Goal: Task Accomplishment & Management: Use online tool/utility

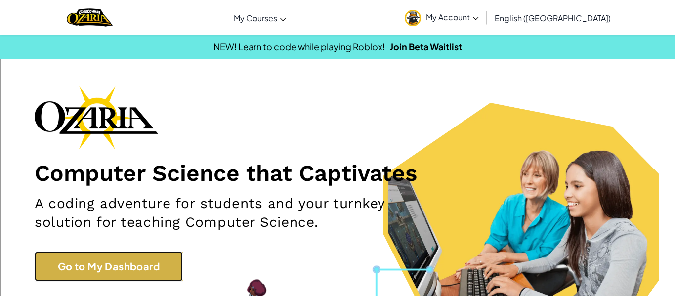
click at [115, 266] on link "Go to My Dashboard" at bounding box center [109, 266] width 148 height 30
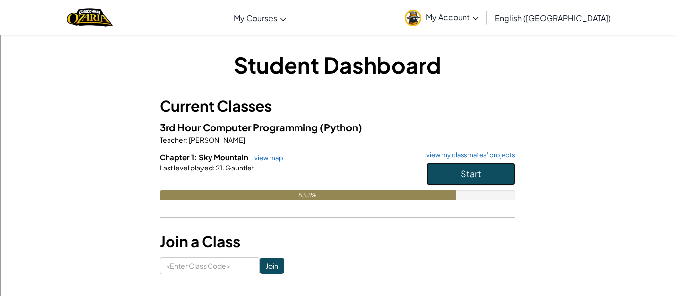
click at [456, 172] on button "Start" at bounding box center [470, 174] width 89 height 23
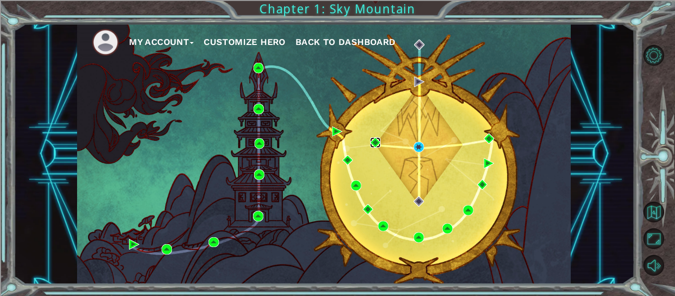
click at [372, 143] on img at bounding box center [375, 142] width 10 height 10
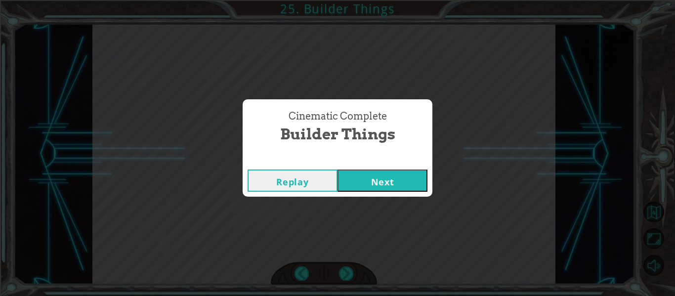
click at [403, 180] on button "Next" at bounding box center [382, 180] width 90 height 22
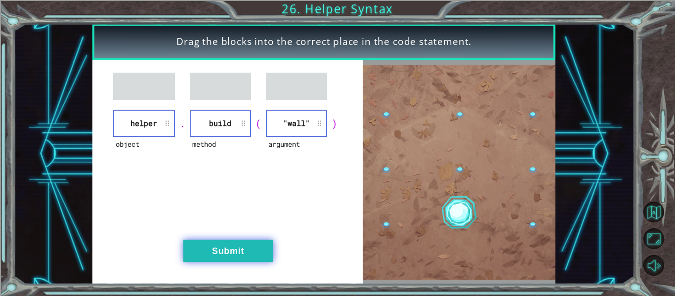
click at [245, 246] on button "Submit" at bounding box center [228, 251] width 90 height 22
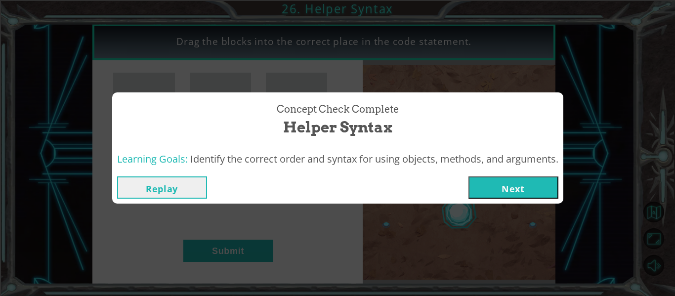
click at [502, 182] on button "Next" at bounding box center [513, 187] width 90 height 22
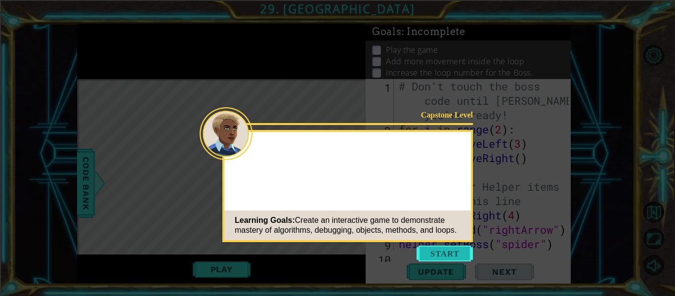
click at [447, 248] on button "Start" at bounding box center [444, 254] width 56 height 16
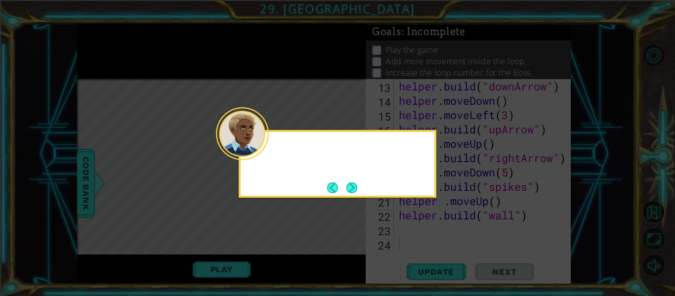
scroll to position [215, 0]
click at [447, 250] on icon at bounding box center [337, 148] width 675 height 296
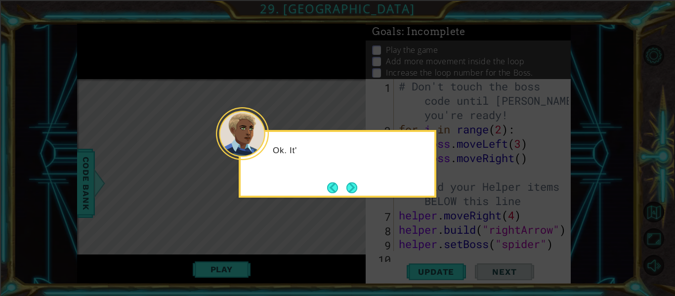
scroll to position [0, 0]
click at [349, 186] on button "Next" at bounding box center [351, 187] width 11 height 11
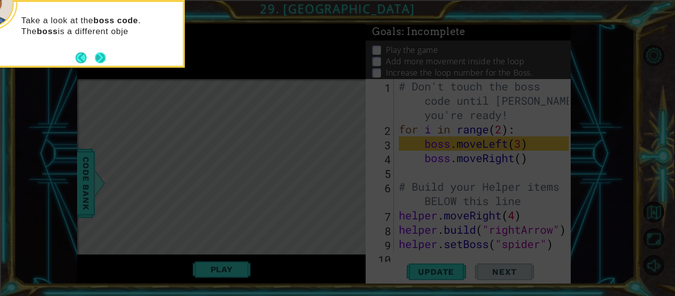
click at [98, 60] on button "Next" at bounding box center [100, 57] width 11 height 11
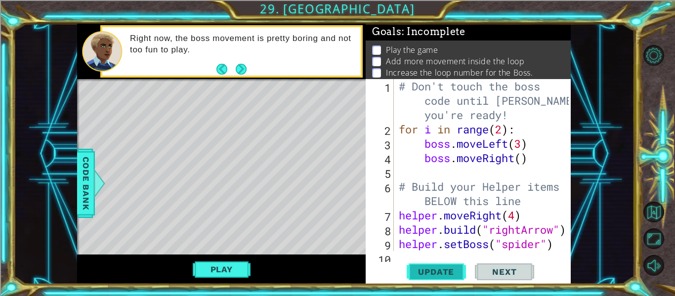
click at [415, 268] on span "Update" at bounding box center [436, 272] width 56 height 10
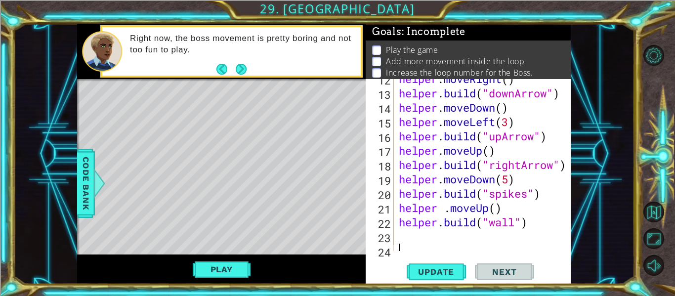
scroll to position [215, 0]
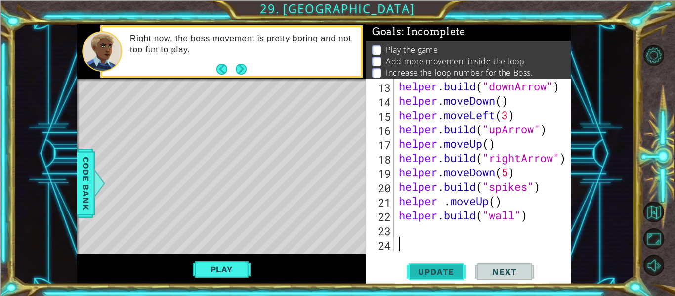
click at [427, 269] on span "Update" at bounding box center [436, 272] width 56 height 10
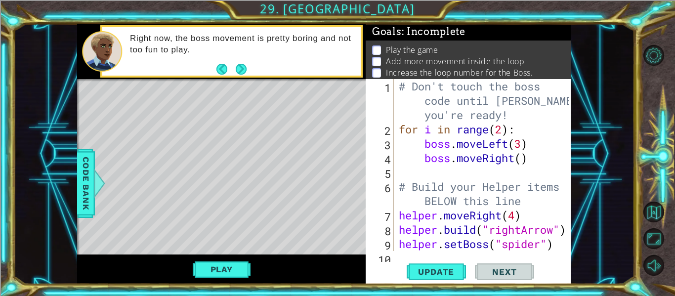
scroll to position [0, 0]
click at [428, 167] on div "# Don't touch the boss code until Vega says you're ready! for i in range ( 2 ) …" at bounding box center [485, 193] width 177 height 229
click at [530, 158] on div "# Don't touch the boss code until Vega says you're ready! for i in range ( 2 ) …" at bounding box center [485, 193] width 177 height 229
type textarea "boss.moveRight()"
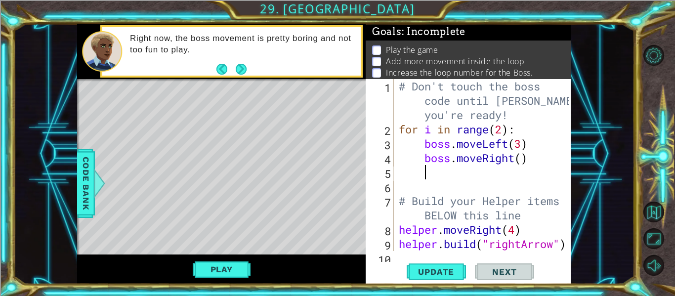
type textarea "b"
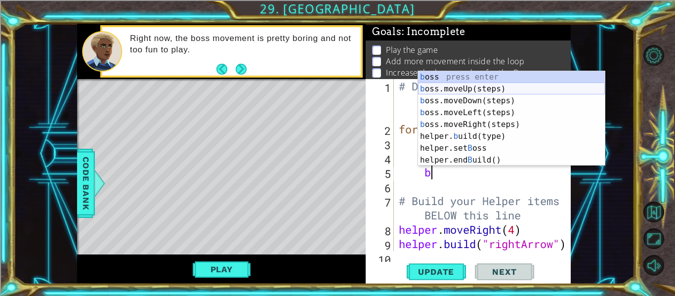
click at [503, 89] on div "b oss press enter b oss.moveUp(steps) press enter b oss.moveDown(steps) press e…" at bounding box center [511, 130] width 187 height 119
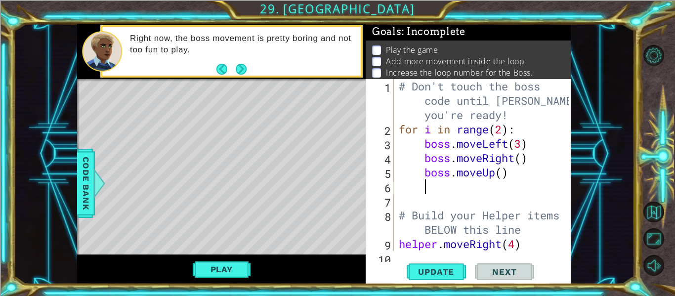
scroll to position [0, 0]
click at [501, 173] on div "# Don't touch the boss code until Vega says you're ready! for i in range ( 2 ) …" at bounding box center [485, 193] width 177 height 229
type textarea "boss.moveUp(2)"
click at [425, 180] on div "# Don't touch the boss code until Vega says you're ready! for i in range ( 2 ) …" at bounding box center [485, 193] width 177 height 229
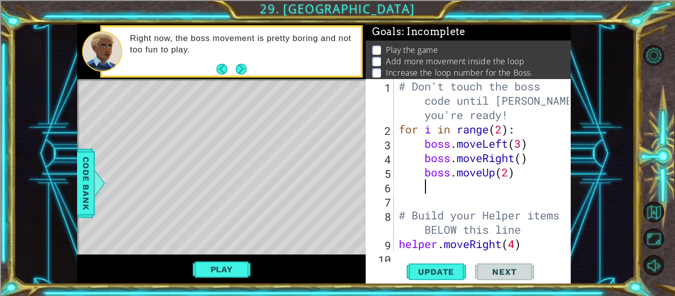
scroll to position [0, 0]
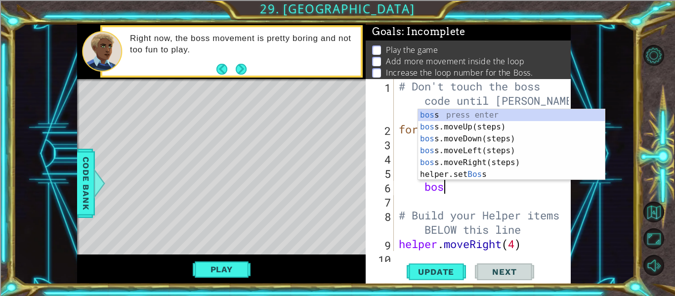
type textarea "boss"
click at [487, 161] on div "boss press enter boss .moveUp(steps) press enter boss .moveDown(steps) press en…" at bounding box center [511, 156] width 187 height 95
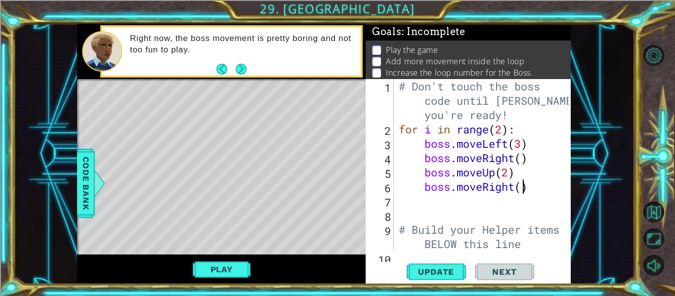
click at [520, 188] on div "# Don't touch the boss code until Vega says you're ready! for i in range ( 2 ) …" at bounding box center [485, 193] width 177 height 229
click at [441, 271] on span "Update" at bounding box center [436, 272] width 56 height 10
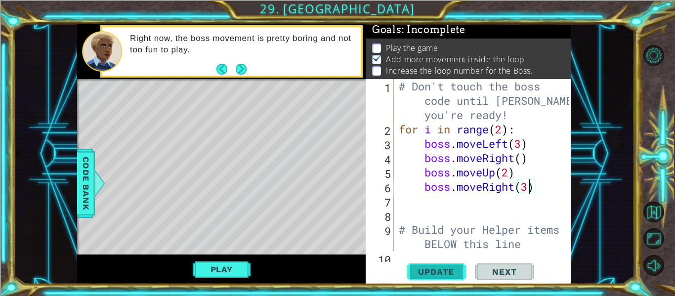
scroll to position [2, 0]
click at [502, 126] on div "# Don't touch the boss code until Vega says you're ready! for i in range ( 2 ) …" at bounding box center [485, 193] width 177 height 229
click at [503, 130] on div "# Don't touch the boss code until Vega says you're ready! for i in range ( 3 ) …" at bounding box center [485, 193] width 177 height 229
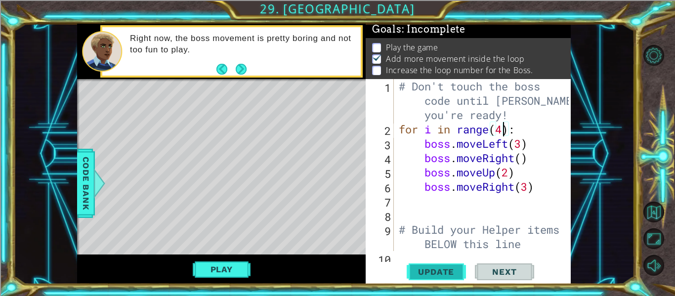
type textarea "for i in range(4):"
click at [441, 277] on button "Update" at bounding box center [436, 272] width 59 height 20
click at [518, 131] on div "# Don't touch the boss code until Vega says you're ready! for i in range ( 4 ) …" at bounding box center [485, 193] width 177 height 229
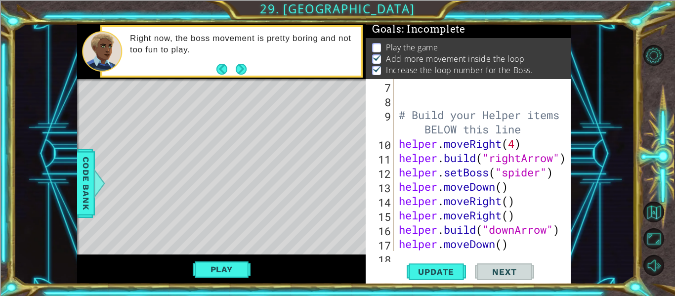
scroll to position [115, 0]
click at [443, 272] on span "Update" at bounding box center [436, 272] width 56 height 10
click at [240, 268] on button "Play" at bounding box center [222, 269] width 58 height 19
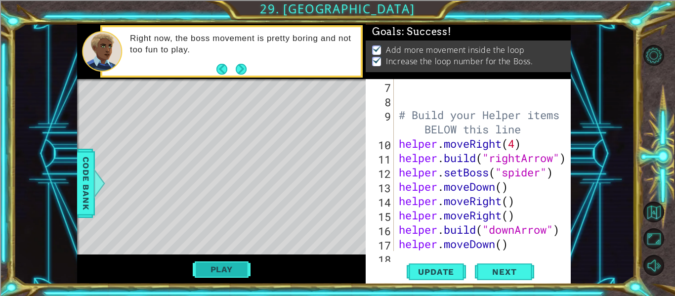
scroll to position [0, 0]
click at [497, 275] on span "Next" at bounding box center [504, 272] width 44 height 10
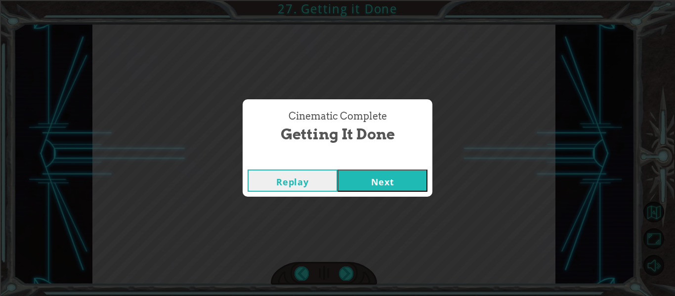
click at [394, 178] on button "Next" at bounding box center [382, 180] width 90 height 22
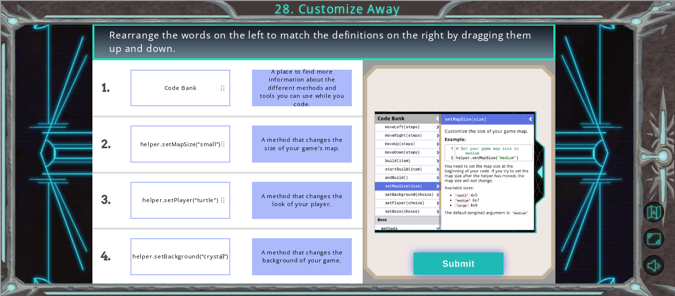
click at [435, 258] on button "Submit" at bounding box center [458, 263] width 90 height 22
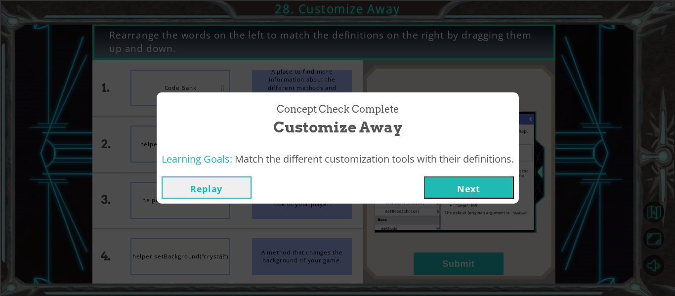
click at [465, 181] on button "Next" at bounding box center [469, 187] width 90 height 22
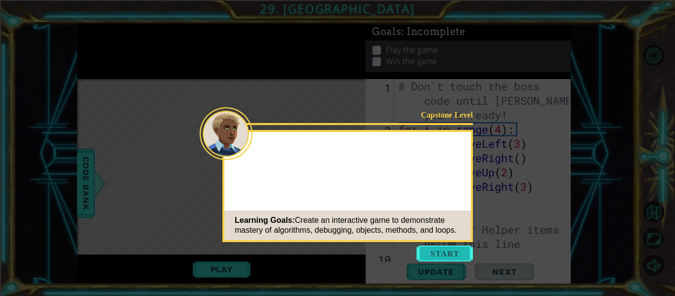
click at [449, 249] on button "Start" at bounding box center [444, 254] width 56 height 16
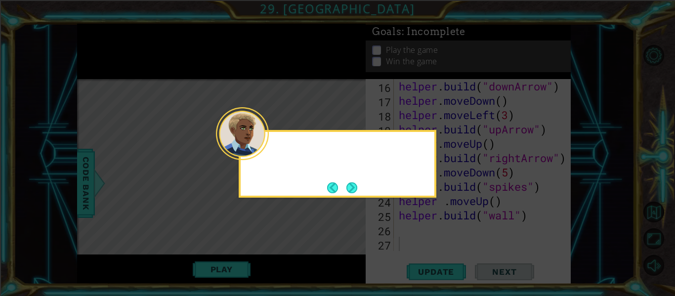
scroll to position [258, 0]
click at [353, 188] on button "Next" at bounding box center [351, 187] width 11 height 11
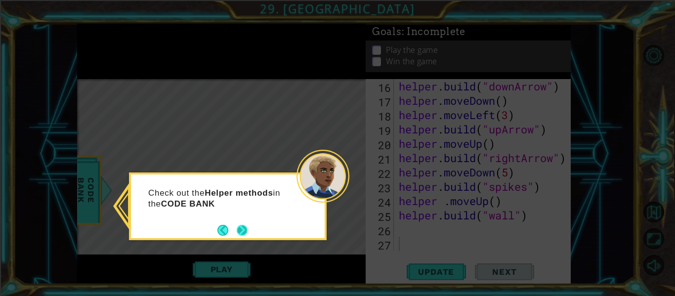
click at [239, 228] on button "Next" at bounding box center [242, 230] width 11 height 11
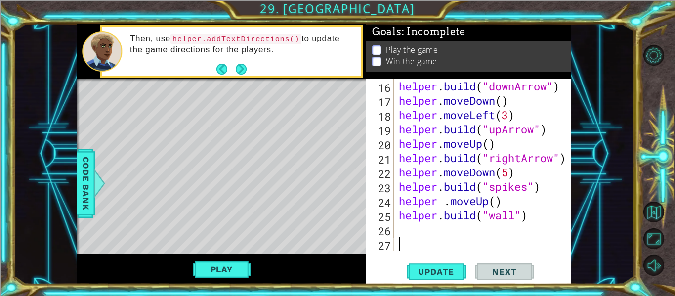
click at [422, 284] on div "1 ההההההההההההההההההההההההההההההההההההההההההההההההההההההההההההההההההההההההההההה…" at bounding box center [337, 148] width 675 height 296
click at [422, 273] on span "Update" at bounding box center [436, 272] width 56 height 10
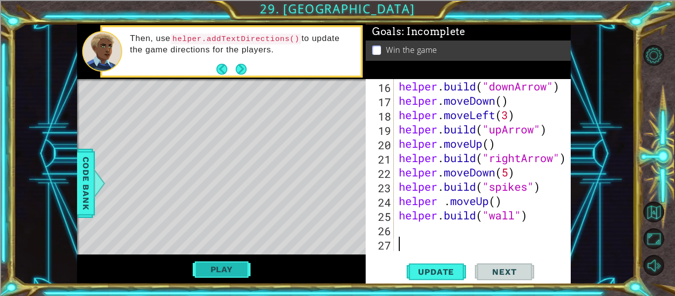
click at [221, 272] on button "Play" at bounding box center [222, 269] width 58 height 19
click at [513, 272] on span "Next" at bounding box center [504, 272] width 44 height 10
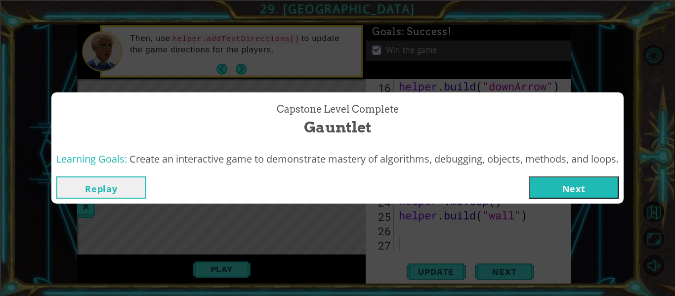
click at [568, 184] on button "Next" at bounding box center [574, 187] width 90 height 22
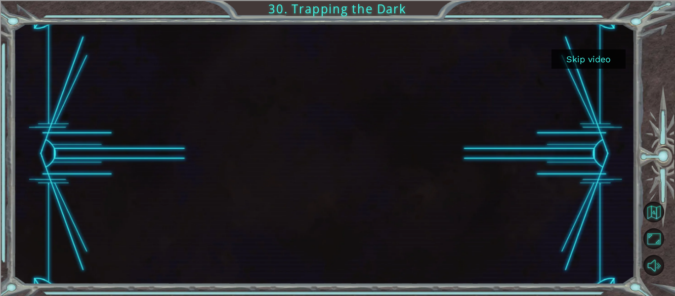
click at [601, 59] on button "Skip video" at bounding box center [588, 58] width 74 height 19
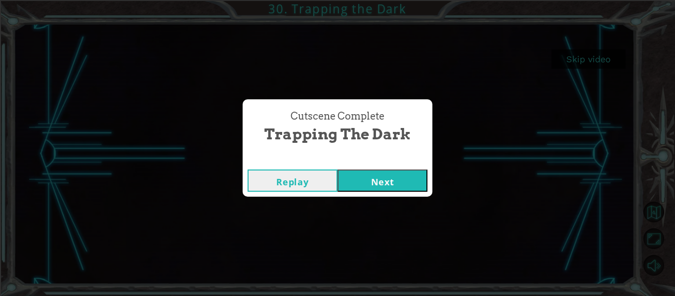
click at [371, 190] on button "Next" at bounding box center [382, 180] width 90 height 22
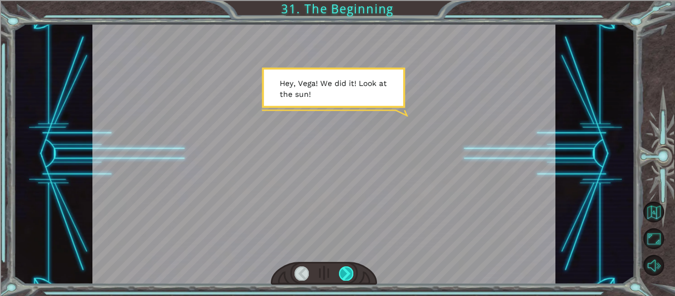
click at [349, 272] on div at bounding box center [346, 273] width 14 height 14
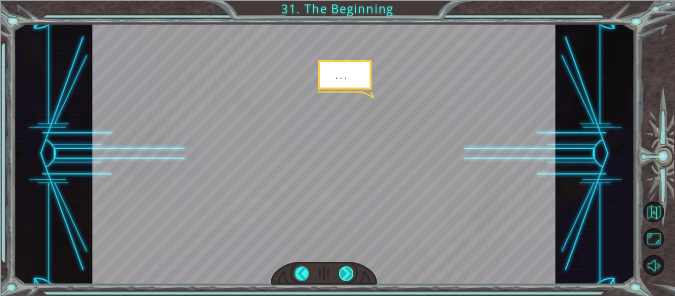
click at [349, 272] on div at bounding box center [346, 273] width 14 height 14
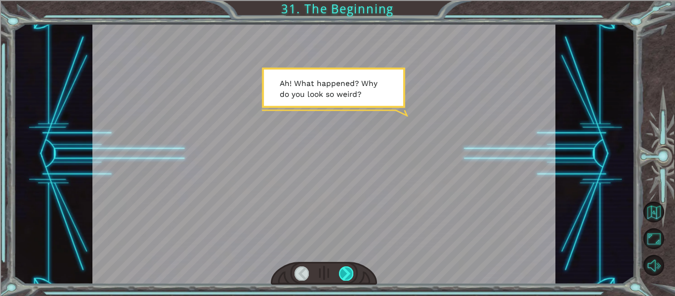
click at [349, 272] on div at bounding box center [346, 273] width 14 height 14
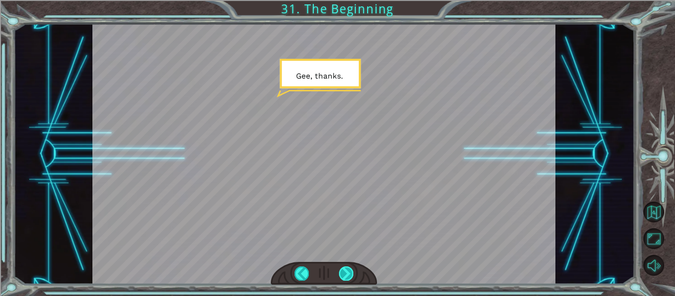
click at [349, 272] on div at bounding box center [346, 273] width 14 height 14
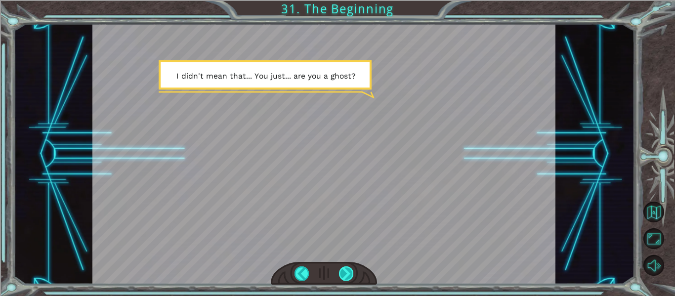
click at [349, 272] on div at bounding box center [346, 273] width 14 height 14
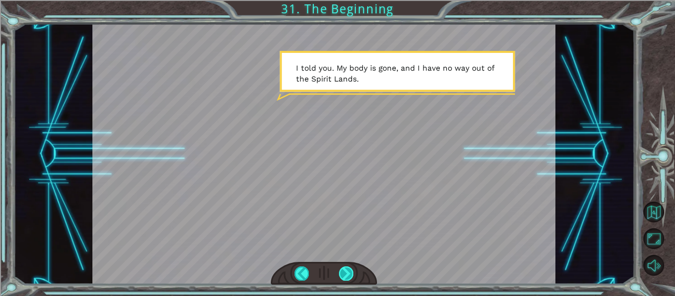
click at [349, 272] on div at bounding box center [346, 273] width 14 height 14
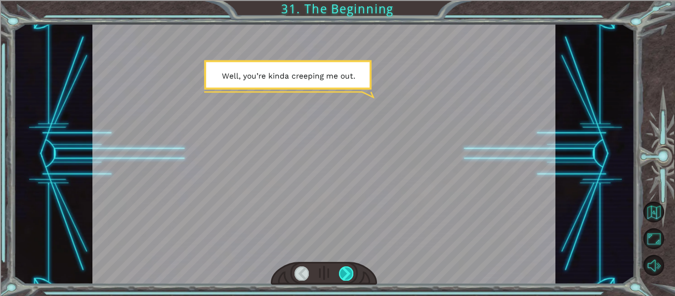
click at [349, 272] on div at bounding box center [346, 273] width 14 height 14
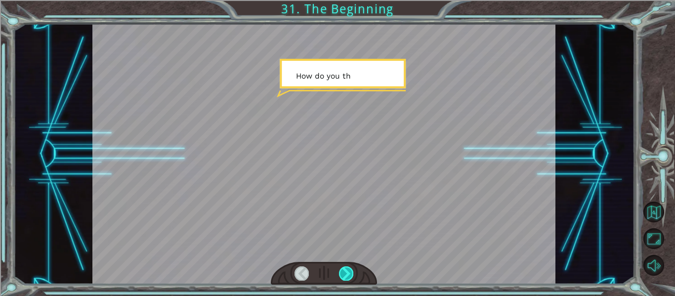
click at [349, 272] on div at bounding box center [346, 273] width 14 height 14
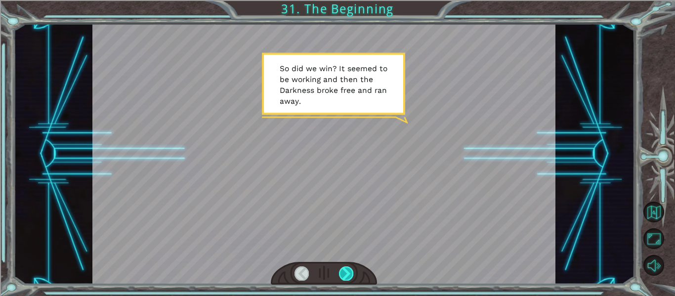
click at [349, 272] on div at bounding box center [346, 273] width 14 height 14
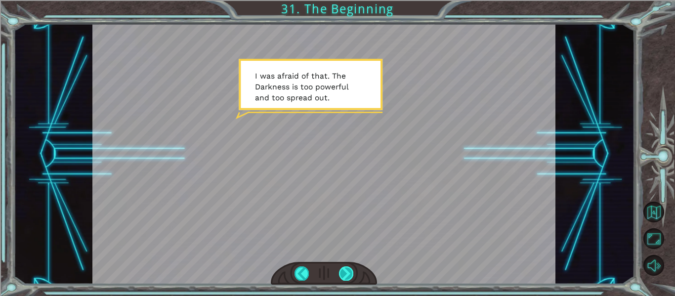
click at [349, 272] on div at bounding box center [346, 273] width 14 height 14
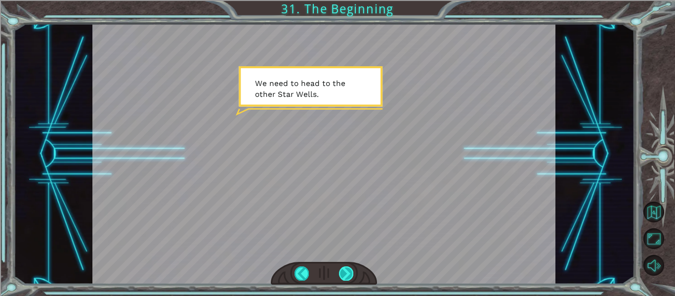
click at [350, 273] on div at bounding box center [346, 273] width 14 height 14
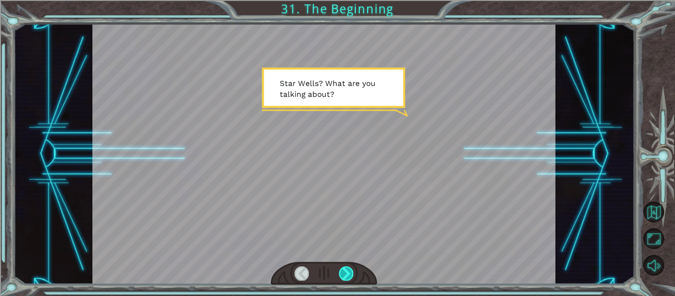
click at [350, 273] on div at bounding box center [346, 273] width 14 height 14
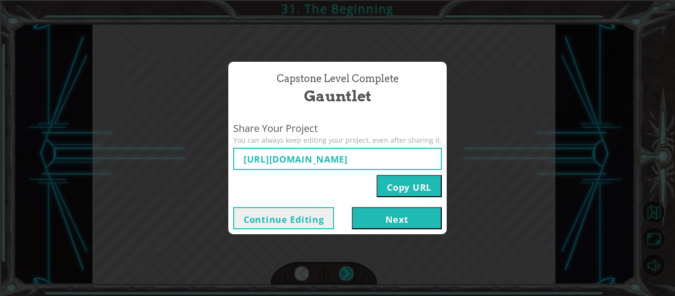
click at [403, 223] on button "Next" at bounding box center [397, 218] width 90 height 22
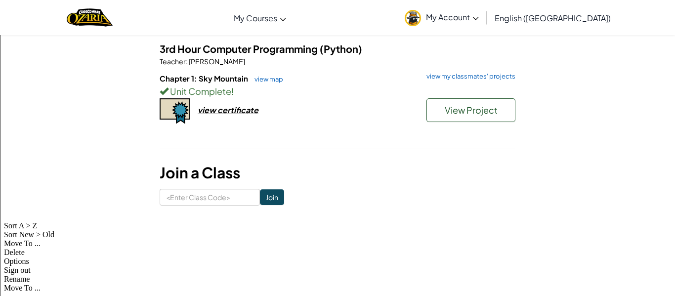
scroll to position [84, 0]
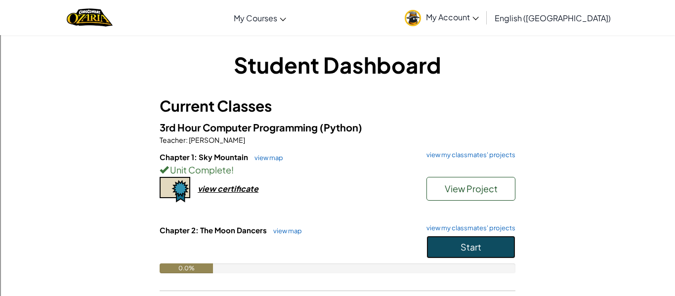
click at [485, 251] on button "Start" at bounding box center [470, 247] width 89 height 23
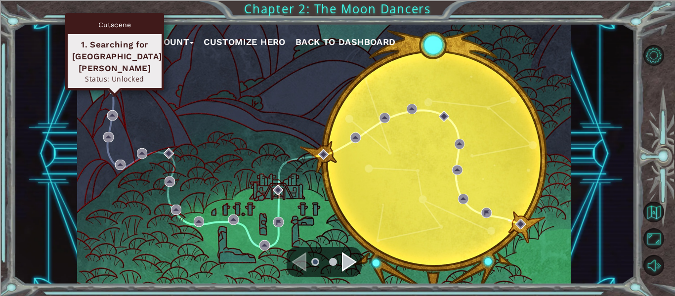
click at [115, 83] on div "Cutscene 1. Searching for [GEOGRAPHIC_DATA][PERSON_NAME] Status: Unlocked" at bounding box center [114, 52] width 99 height 78
click at [109, 92] on div "My Account Customize Hero Back to Dashboard" at bounding box center [324, 154] width 494 height 260
click at [112, 90] on img at bounding box center [115, 88] width 10 height 10
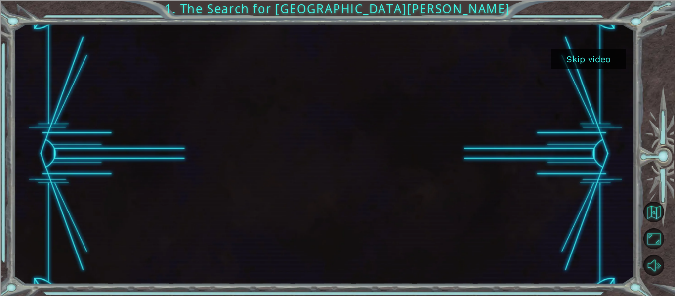
click at [590, 59] on button "Skip video" at bounding box center [588, 58] width 74 height 19
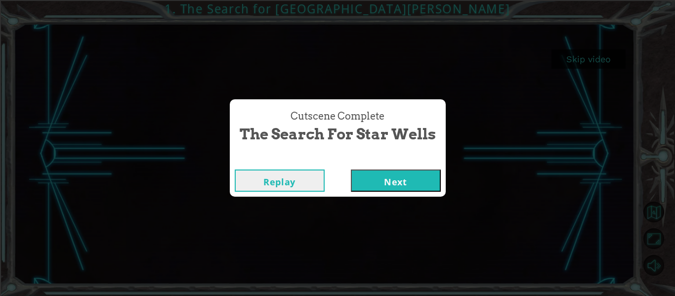
click at [419, 176] on button "Next" at bounding box center [396, 180] width 90 height 22
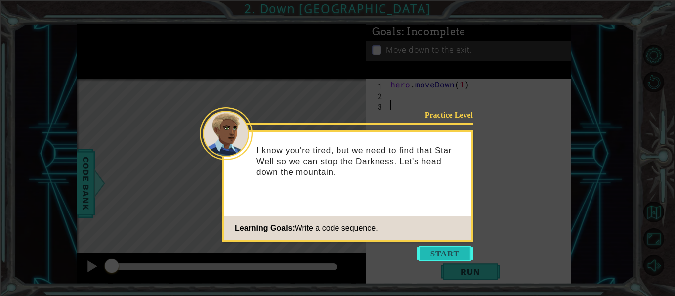
click at [440, 249] on button "Start" at bounding box center [444, 254] width 56 height 16
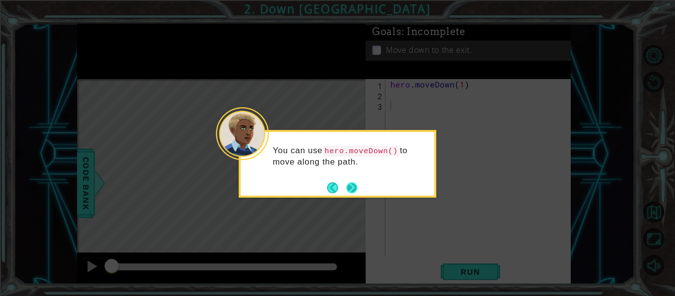
click at [348, 186] on button "Next" at bounding box center [351, 187] width 11 height 11
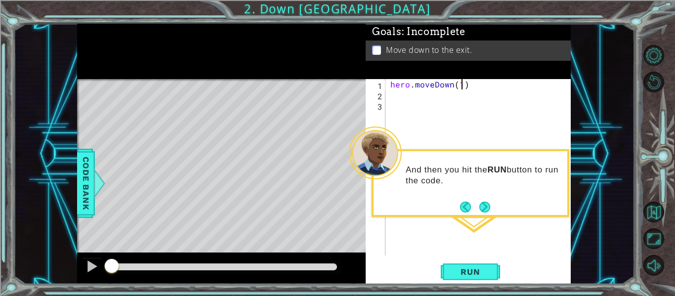
click at [462, 83] on div "hero . moveDown ( 1 )" at bounding box center [480, 177] width 185 height 197
type textarea "hero.moveDown(2)"
click at [480, 272] on span "Run" at bounding box center [470, 272] width 39 height 10
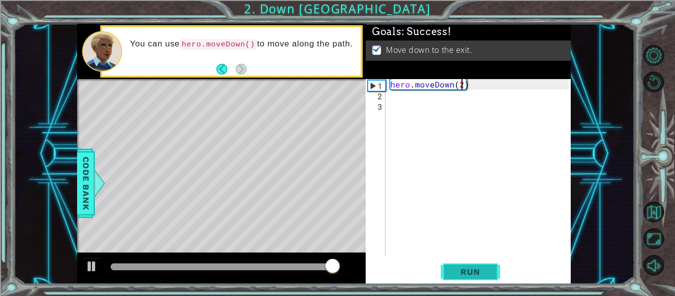
click at [466, 270] on span "Run" at bounding box center [470, 272] width 39 height 10
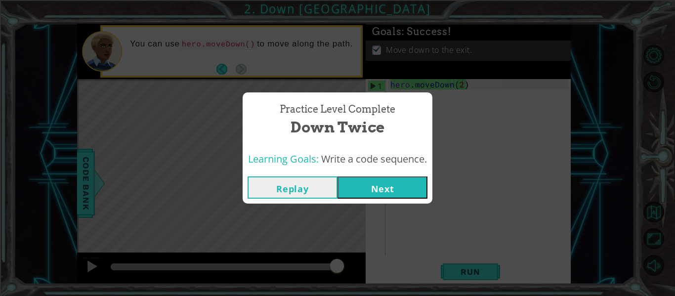
click at [396, 193] on button "Next" at bounding box center [382, 187] width 90 height 22
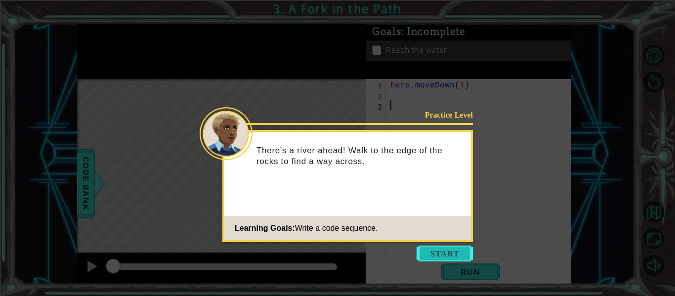
click at [448, 253] on button "Start" at bounding box center [444, 254] width 56 height 16
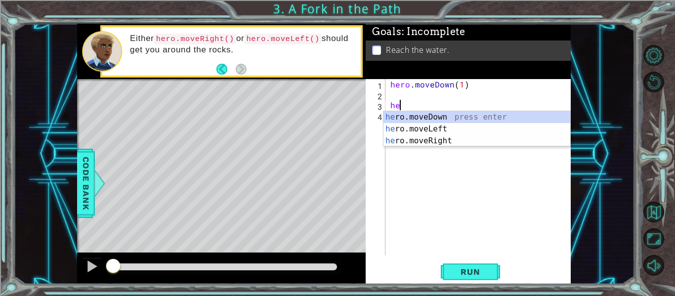
scroll to position [0, 0]
click at [461, 129] on div "her o.moveDown press enter her o.moveLeft press enter her o.moveRight press ent…" at bounding box center [476, 140] width 187 height 59
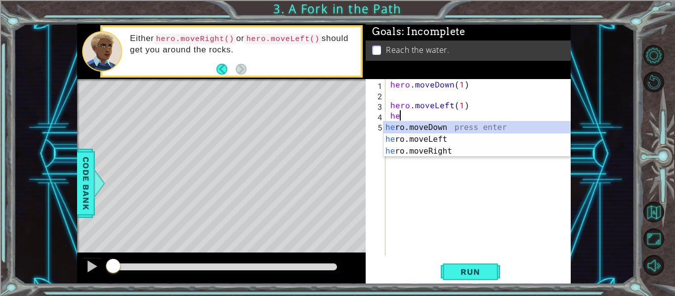
scroll to position [0, 5]
type textarea "hero.moveLeft(1)her"
click at [414, 94] on div "hero . moveDown ( 1 ) hero . moveLeft ( 1 ) her" at bounding box center [480, 177] width 185 height 197
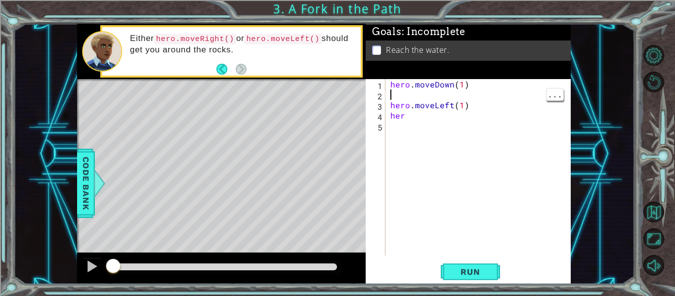
scroll to position [0, 0]
click at [418, 105] on div "hero . moveDown ( 1 ) hero . moveLeft ( 1 ) her" at bounding box center [480, 177] width 185 height 197
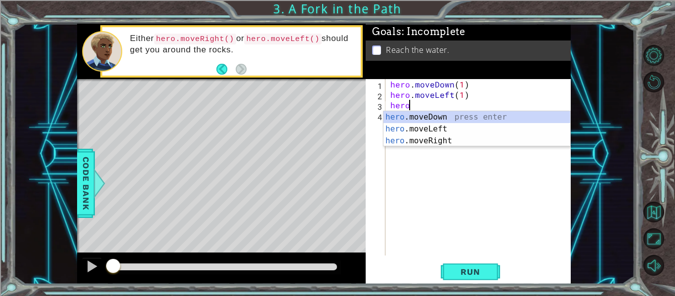
click at [471, 124] on div "hero .moveDown press enter hero .moveLeft press enter hero .moveRight press ent…" at bounding box center [476, 140] width 187 height 59
click at [496, 120] on div "hero.move Down press enter hero.move Left press enter hero.move Right press ent…" at bounding box center [476, 140] width 187 height 59
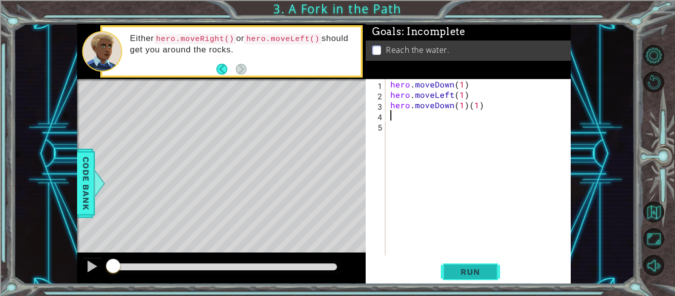
type textarea "hero.moveDown(1)(1)"
click at [473, 276] on span "Run" at bounding box center [470, 272] width 39 height 10
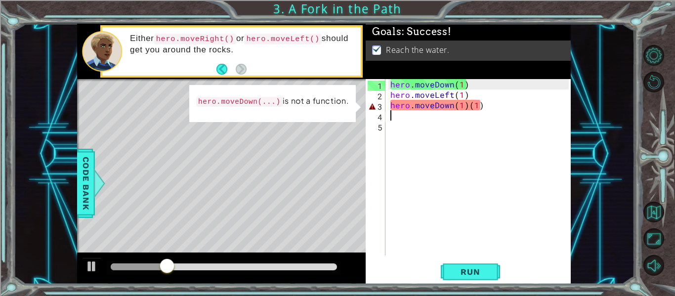
click at [495, 109] on div "hero . moveDown ( 1 ) hero . moveLeft ( 1 ) hero . moveDown ( 1 ) ( 1 )" at bounding box center [480, 177] width 185 height 197
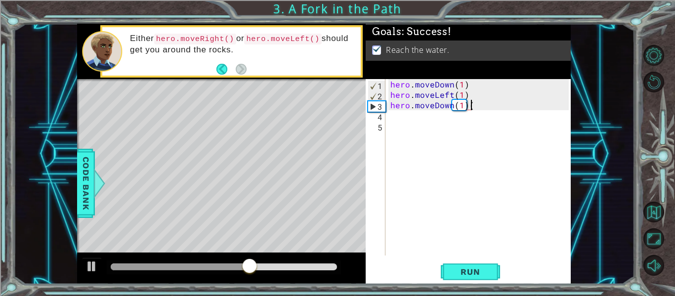
type textarea "hero.moveDown(1)"
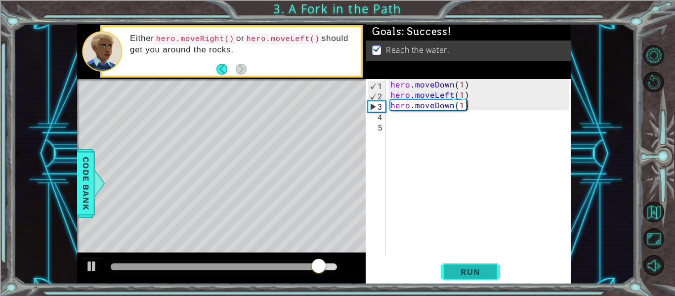
click at [473, 274] on span "Run" at bounding box center [470, 272] width 39 height 10
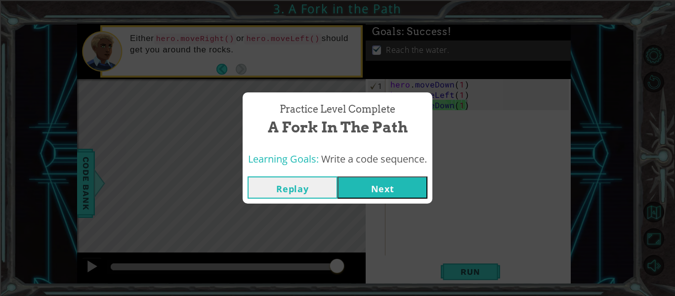
click at [384, 191] on button "Next" at bounding box center [382, 187] width 90 height 22
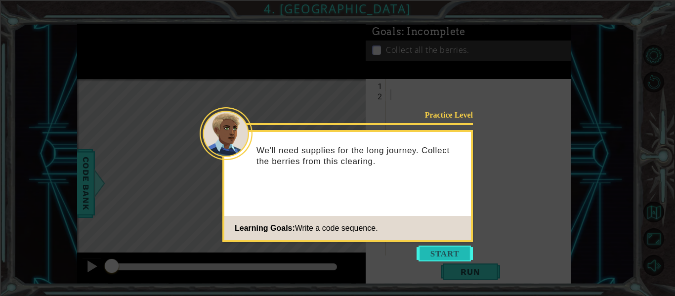
click at [453, 257] on button "Start" at bounding box center [444, 254] width 56 height 16
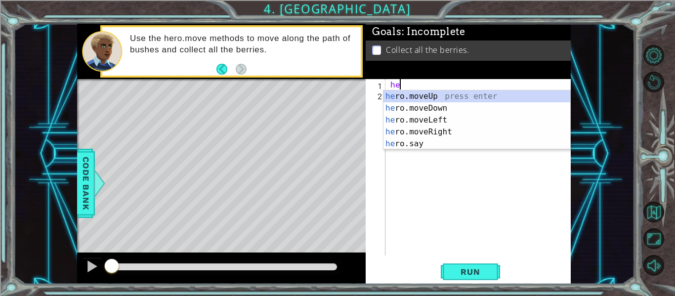
scroll to position [0, 0]
click at [93, 191] on div at bounding box center [99, 183] width 12 height 30
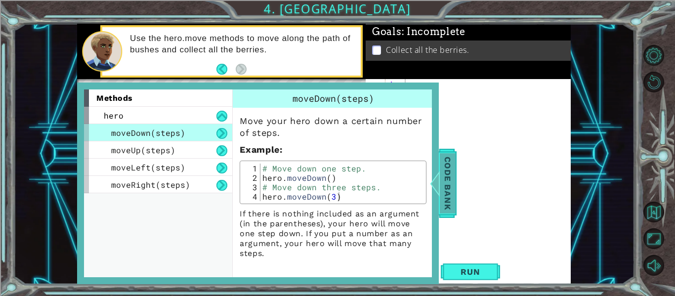
click at [450, 197] on span "Code Bank" at bounding box center [448, 183] width 16 height 60
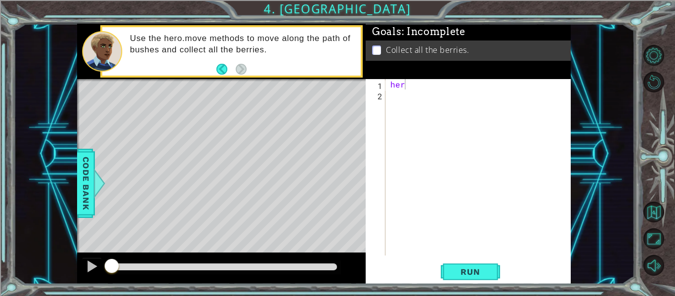
click at [409, 84] on div "her" at bounding box center [480, 177] width 185 height 197
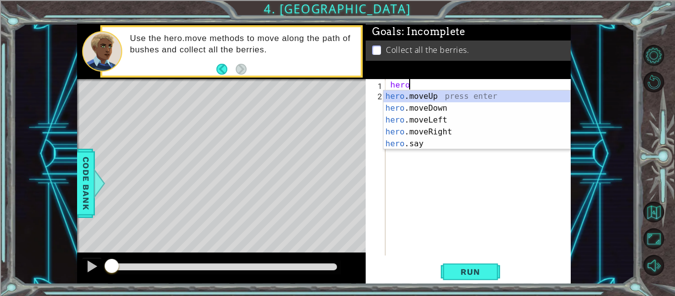
click at [456, 117] on div "hero .moveUp press enter hero .moveDown press enter hero .moveLeft press enter …" at bounding box center [476, 131] width 187 height 83
type textarea "hero.moveLeft(1)"
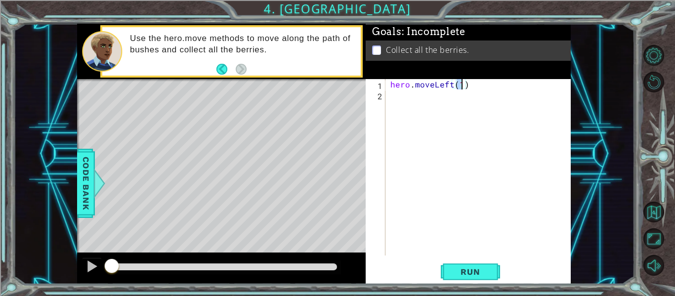
click at [419, 102] on div "hero . moveLeft ( 1 )" at bounding box center [480, 177] width 185 height 197
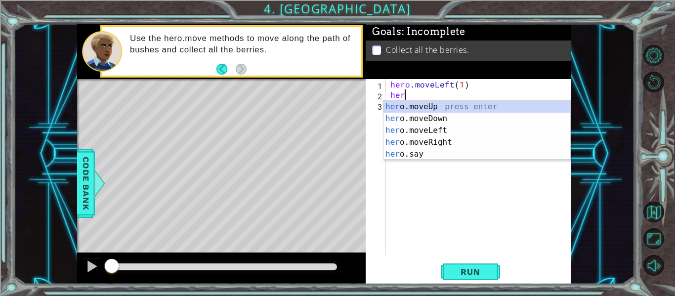
click at [438, 155] on div "her o.moveUp press enter her o.moveDown press enter her o.moveLeft press enter …" at bounding box center [476, 142] width 187 height 83
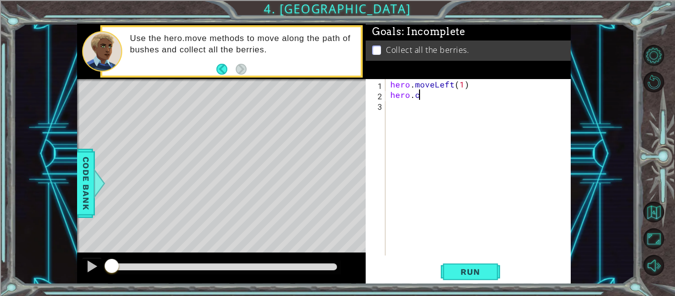
scroll to position [0, 1]
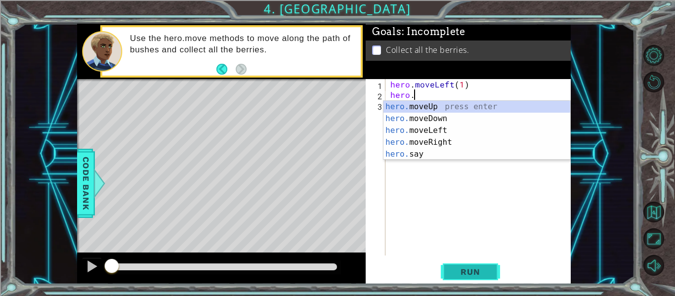
click at [483, 282] on button "Run" at bounding box center [470, 272] width 59 height 20
type textarea "h"
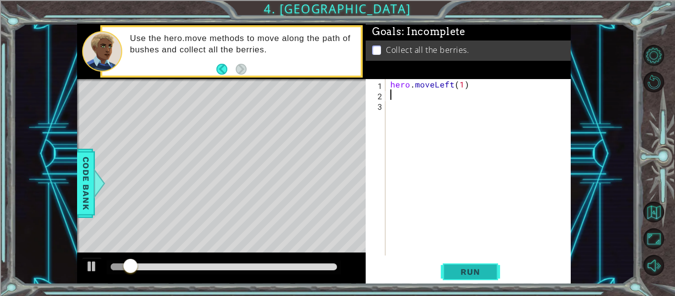
click at [473, 280] on button "Run" at bounding box center [470, 272] width 59 height 20
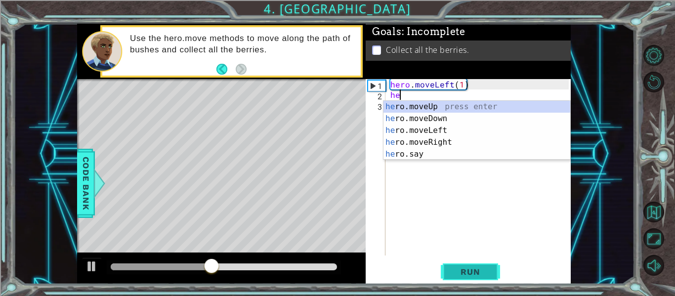
scroll to position [0, 0]
click at [464, 115] on div "her o.moveUp press enter her o.moveDown press enter her o.moveLeft press enter …" at bounding box center [476, 142] width 187 height 83
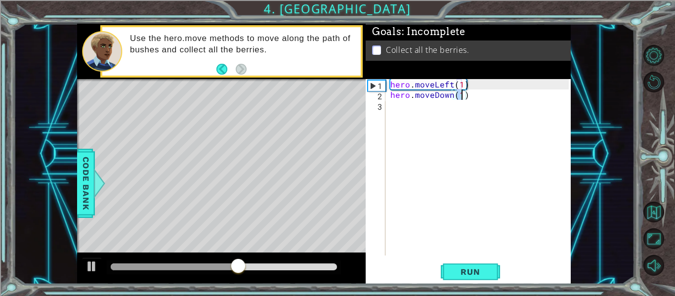
type textarea "hero.moveDown(2)"
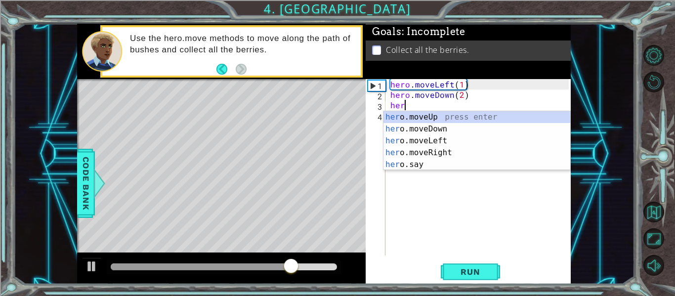
click at [456, 152] on div "her o.moveUp press enter her o.moveDown press enter her o.moveLeft press enter …" at bounding box center [476, 152] width 187 height 83
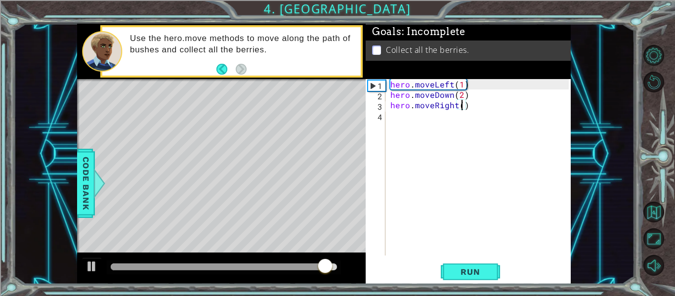
type textarea "hero.moveRight(2)"
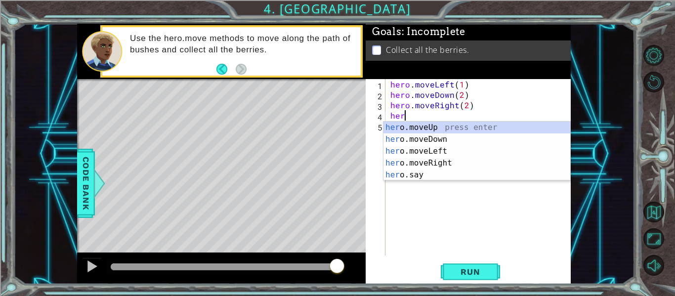
click at [459, 128] on div "her o.moveUp press enter her o.moveDown press enter her o.moveLeft press enter …" at bounding box center [476, 163] width 187 height 83
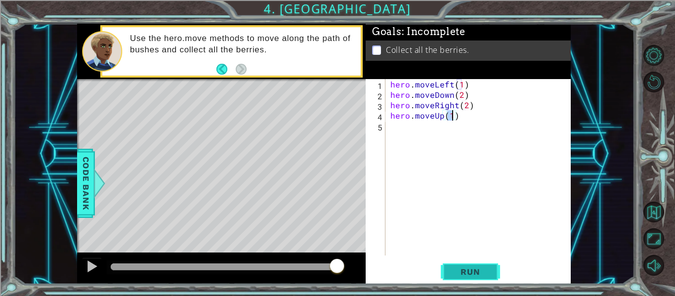
click at [478, 270] on span "Run" at bounding box center [470, 272] width 39 height 10
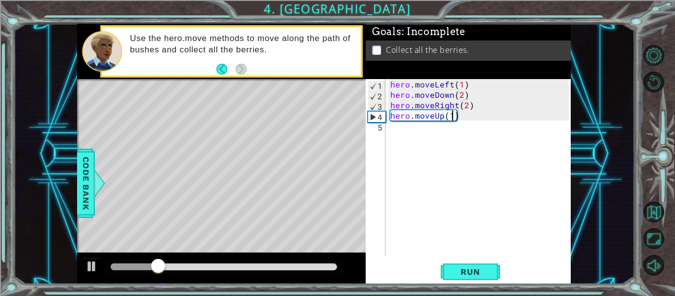
click at [462, 85] on div "hero . moveLeft ( 1 ) hero . moveDown ( 2 ) hero . moveRight ( 2 ) hero . moveU…" at bounding box center [480, 177] width 185 height 197
type textarea "hero.moveLeft(2)"
click at [464, 276] on span "Run" at bounding box center [470, 272] width 39 height 10
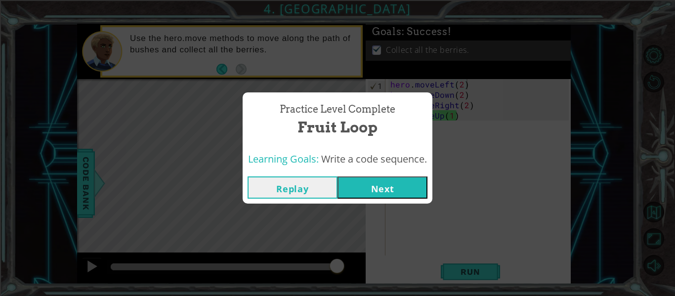
click at [399, 186] on button "Next" at bounding box center [382, 187] width 90 height 22
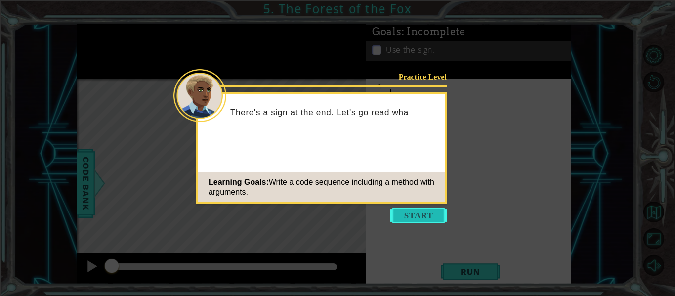
click at [420, 212] on button "Start" at bounding box center [418, 215] width 56 height 16
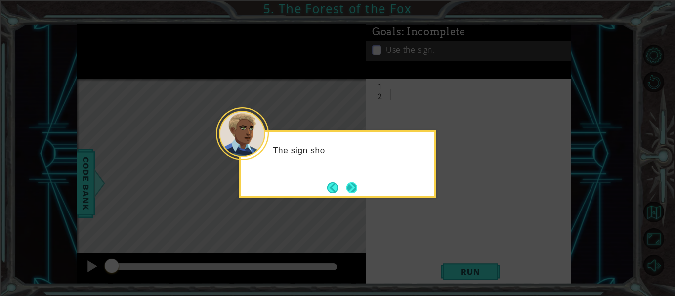
click at [353, 182] on button "Next" at bounding box center [351, 187] width 11 height 11
click at [357, 185] on button "Next" at bounding box center [351, 187] width 11 height 11
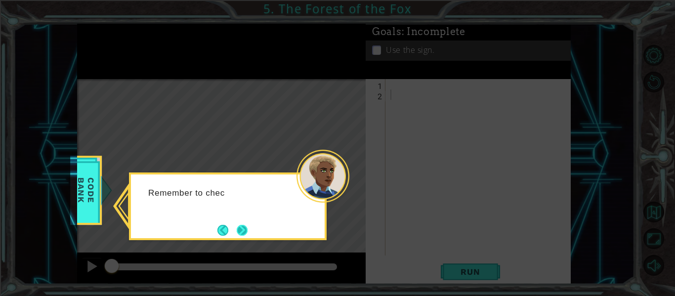
click at [247, 226] on button "Next" at bounding box center [242, 230] width 11 height 11
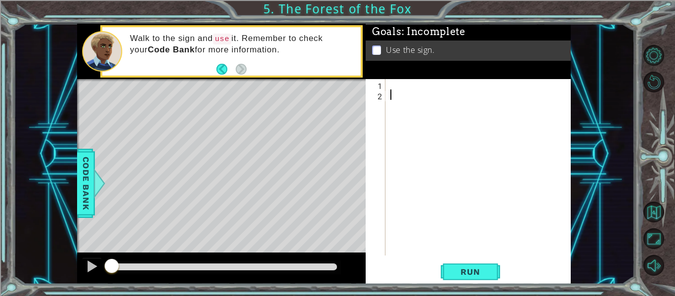
click at [413, 78] on div "Goals : Incomplete Use the sign." at bounding box center [468, 51] width 205 height 55
click at [405, 90] on div at bounding box center [480, 177] width 185 height 197
click at [405, 79] on div "Goals : Incomplete Use the sign." at bounding box center [468, 51] width 205 height 55
click at [389, 84] on div at bounding box center [480, 177] width 185 height 197
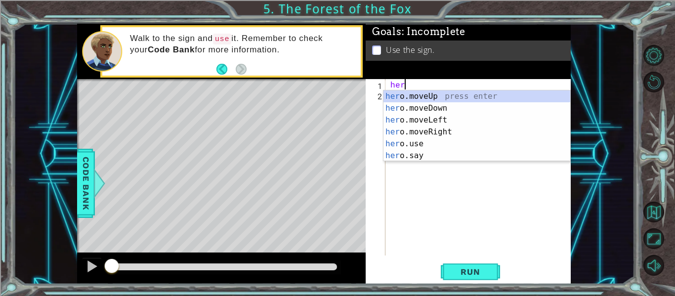
scroll to position [0, 0]
click at [445, 130] on div "her o.moveUp press enter her o.moveDown press enter her o.moveLeft press enter …" at bounding box center [476, 137] width 187 height 95
type textarea "hero.moveRight(1)"
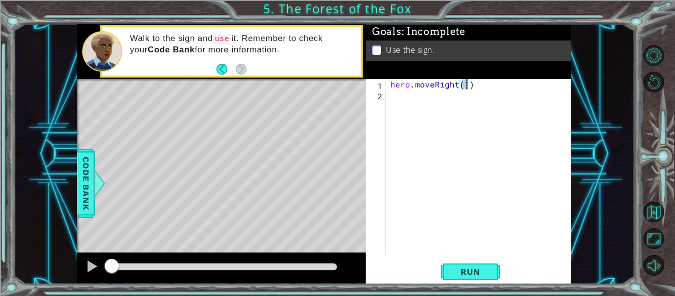
click at [401, 100] on div "hero . moveRight ( 1 )" at bounding box center [480, 177] width 185 height 197
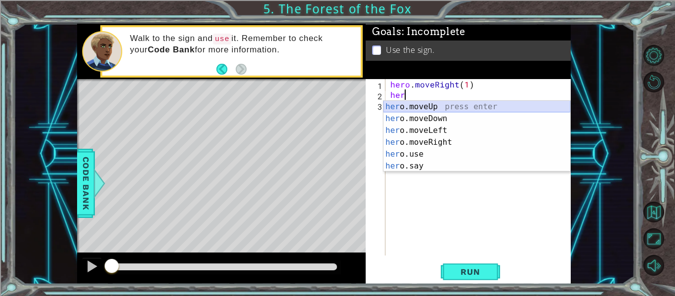
click at [438, 107] on div "her o.moveUp press enter her o.moveDown press enter her o.moveLeft press enter …" at bounding box center [476, 148] width 187 height 95
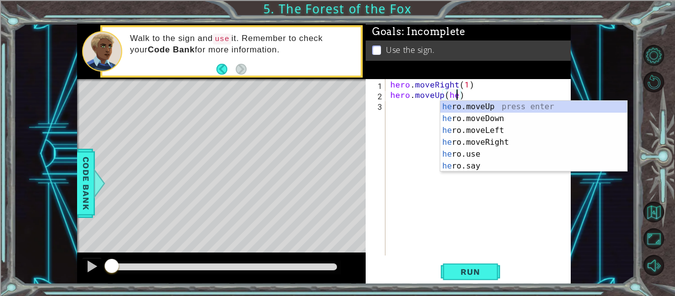
scroll to position [0, 4]
click at [504, 125] on div "her o.moveUp press enter her o.moveDown press enter her o.moveLeft press enter …" at bounding box center [533, 148] width 187 height 95
type textarea "hero.moveUp(hero.moveLeft(1))"
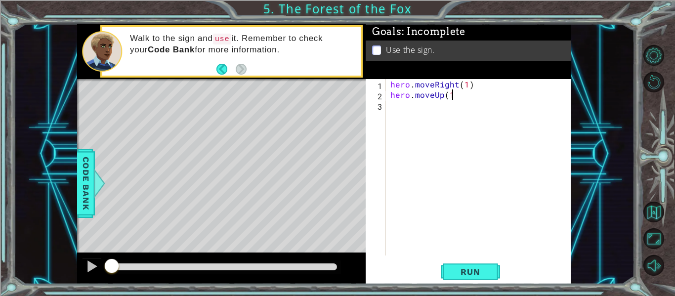
scroll to position [0, 3]
type textarea "hero.moveUp(1)"
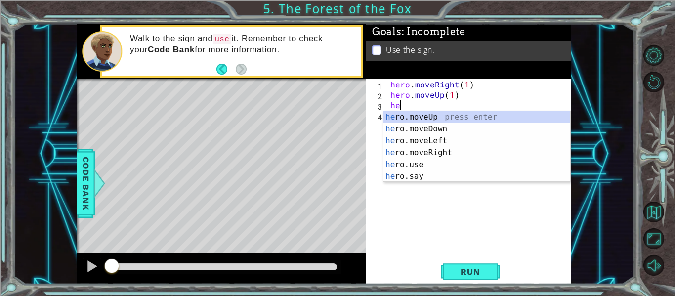
scroll to position [0, 0]
click at [452, 135] on div "hero .moveUp press enter hero .moveDown press enter hero .moveLeft press enter …" at bounding box center [476, 158] width 187 height 95
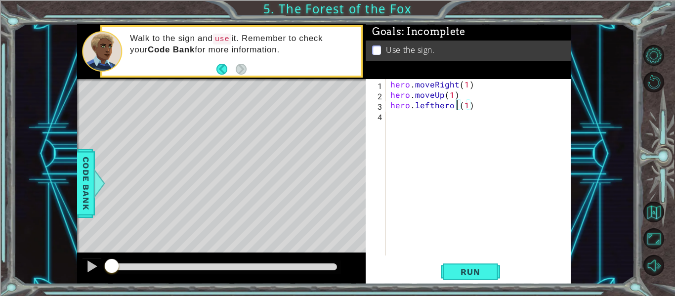
scroll to position [0, 5]
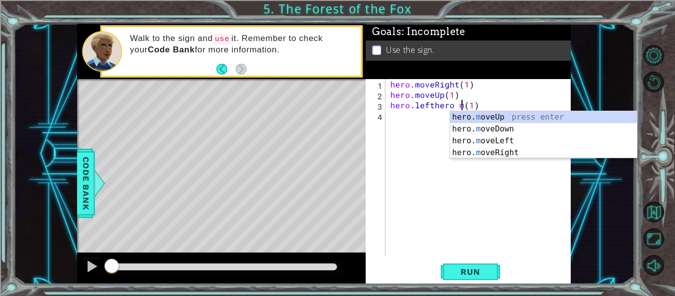
click at [527, 118] on div "hero. m oveUp press enter hero. m oveDown press enter hero. m oveLeft press ent…" at bounding box center [543, 146] width 187 height 71
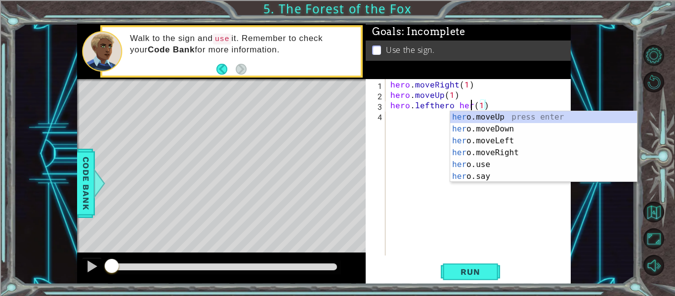
type textarea "hero.lefthero(1)"
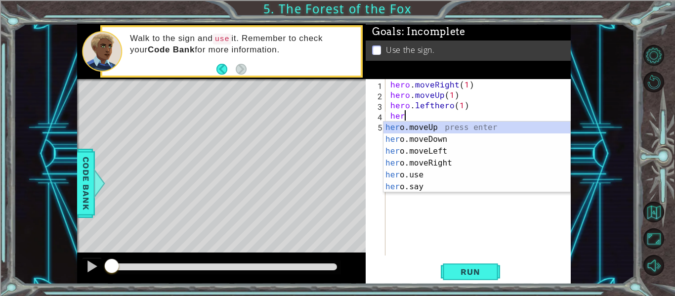
scroll to position [0, 0]
click at [456, 128] on div "her o.moveUp press enter her o.moveDown press enter her o.moveLeft press enter …" at bounding box center [476, 169] width 187 height 95
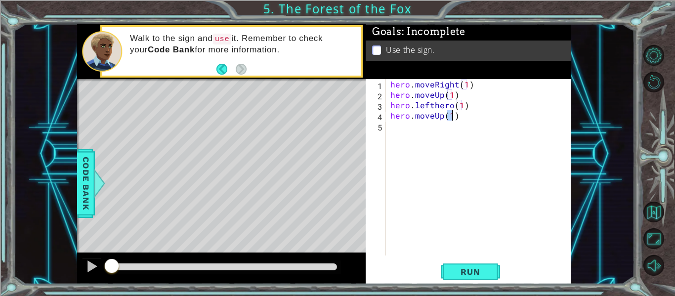
type textarea "hero.moveUp(1)"
click at [406, 126] on div "hero . moveRight ( 1 ) hero . moveUp ( 1 ) hero . lefthero ( 1 ) hero . moveUp …" at bounding box center [480, 177] width 185 height 197
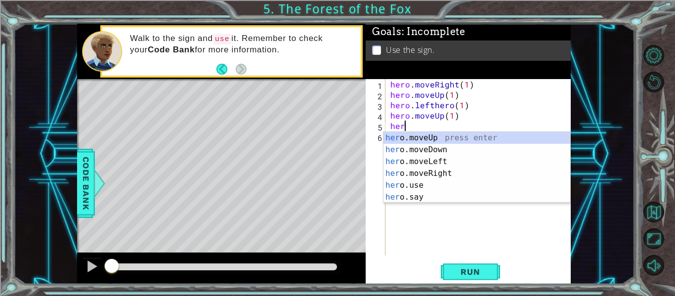
click at [456, 175] on div "her o.moveUp press enter her o.moveDown press enter her o.moveLeft press enter …" at bounding box center [476, 179] width 187 height 95
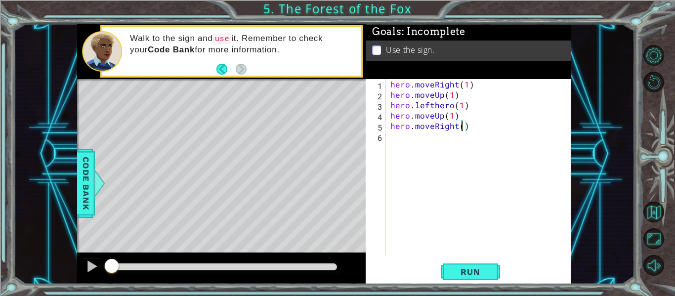
type textarea "hero.moveRight(2)"
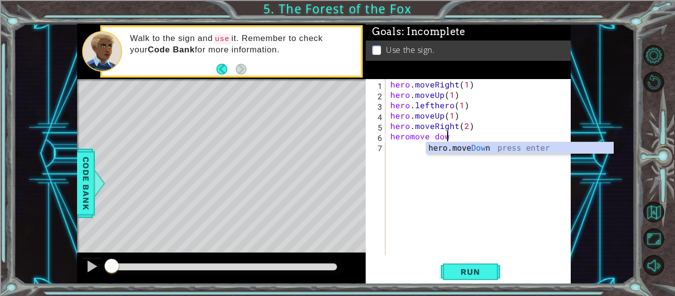
scroll to position [0, 3]
click at [533, 148] on div "hero.move Do wn press enter" at bounding box center [519, 160] width 187 height 36
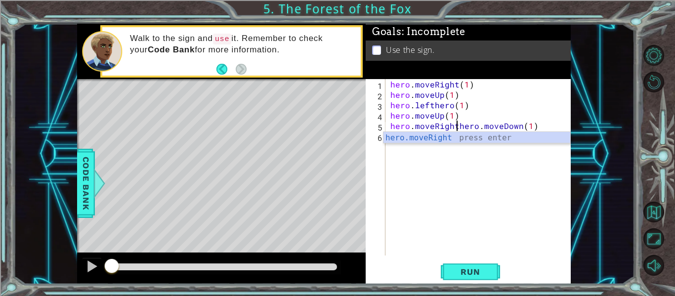
click at [506, 140] on div "hero.moveRight press enter" at bounding box center [476, 150] width 187 height 36
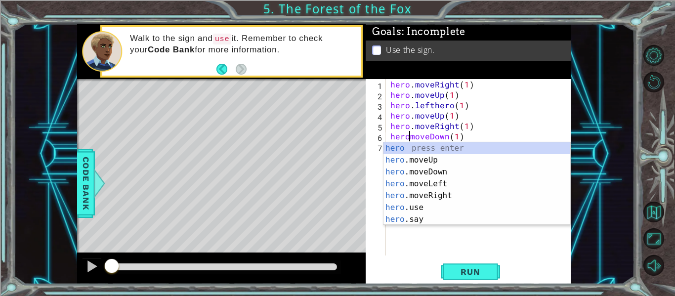
scroll to position [0, 2]
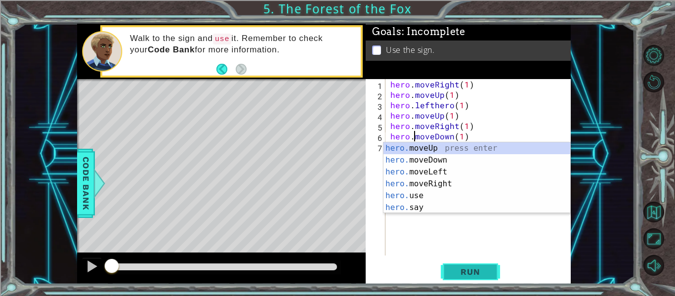
type textarea "hero.moveDown(1)"
click at [483, 275] on span "Run" at bounding box center [470, 272] width 39 height 10
